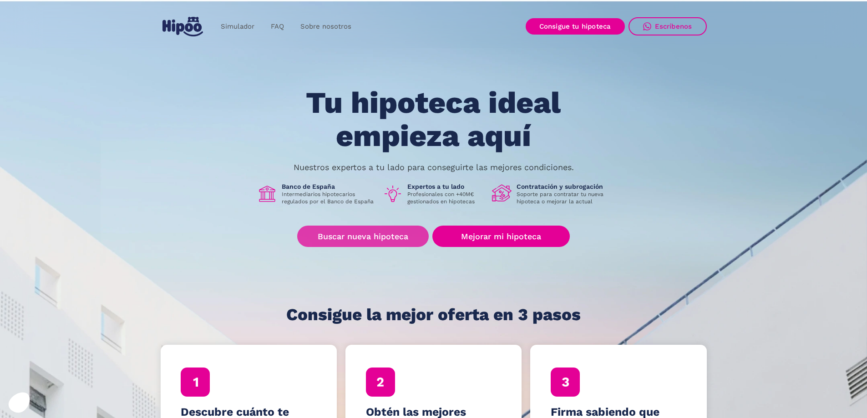
click at [382, 240] on link "Buscar nueva hipoteca" at bounding box center [363, 236] width 132 height 21
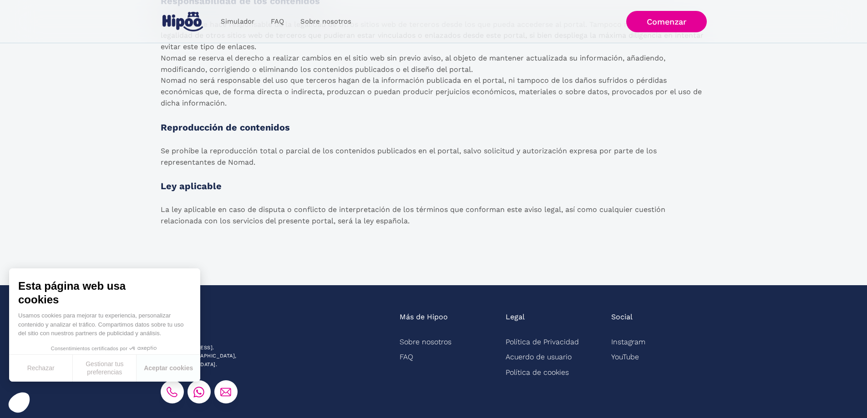
scroll to position [1411, 0]
